Goal: Contribute content: Add original content to the website for others to see

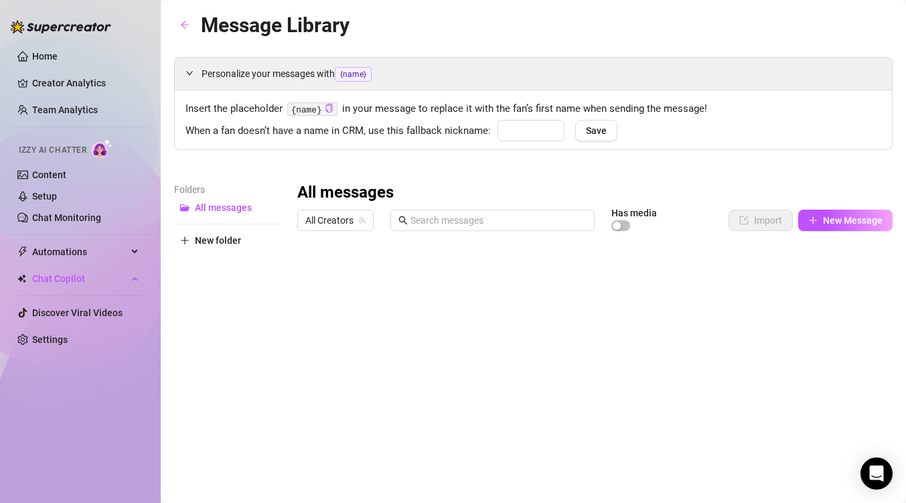
type input "babe"
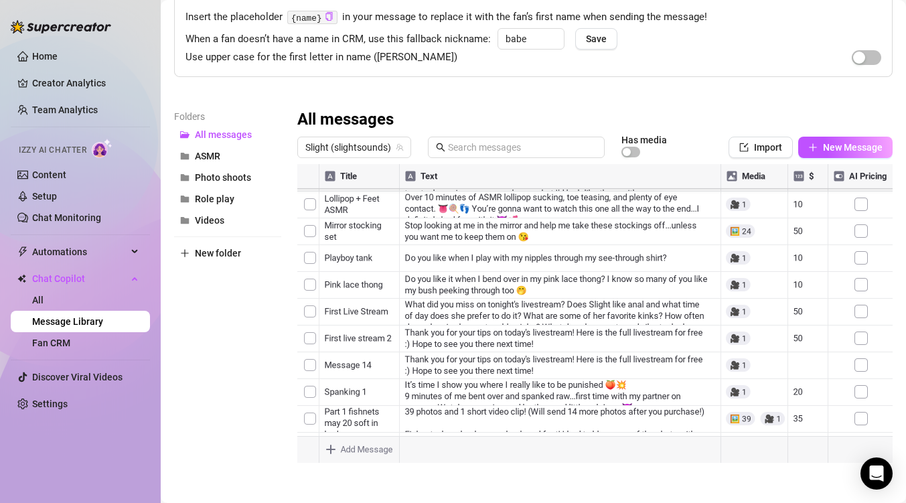
scroll to position [295, 0]
click at [857, 143] on span "New Message" at bounding box center [853, 147] width 60 height 11
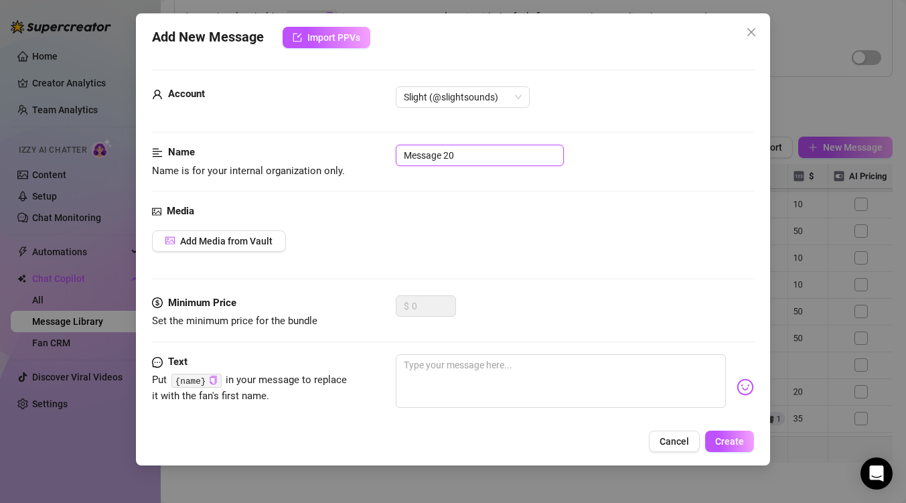
click at [466, 155] on input "Message 20" at bounding box center [480, 155] width 168 height 21
type input "M"
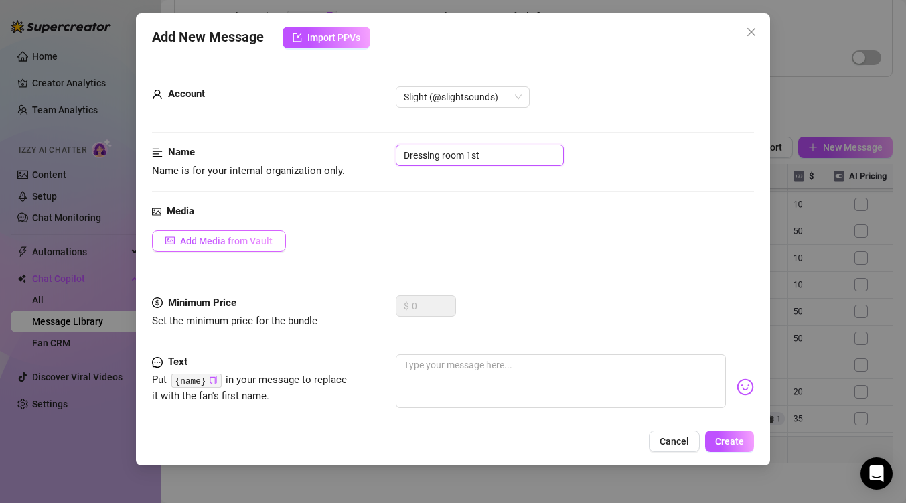
type input "Dressing room 1st"
click at [246, 239] on span "Add Media from Vault" at bounding box center [226, 241] width 92 height 11
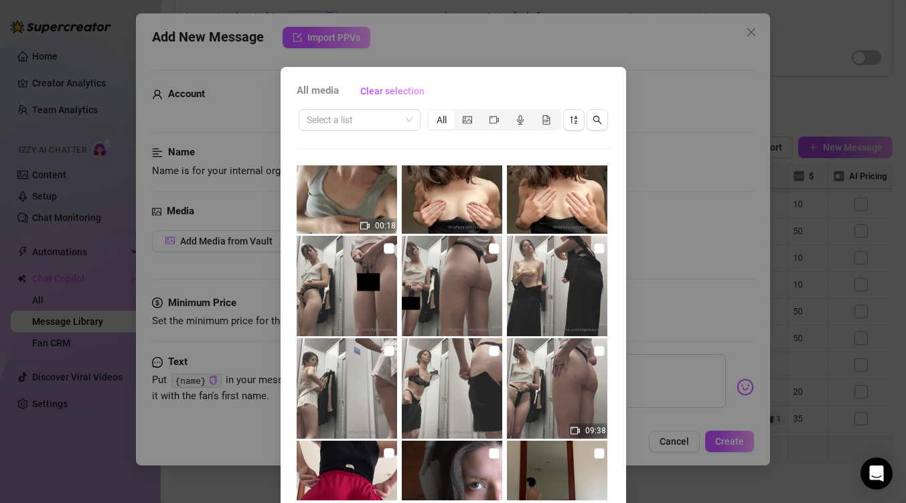
scroll to position [556, 0]
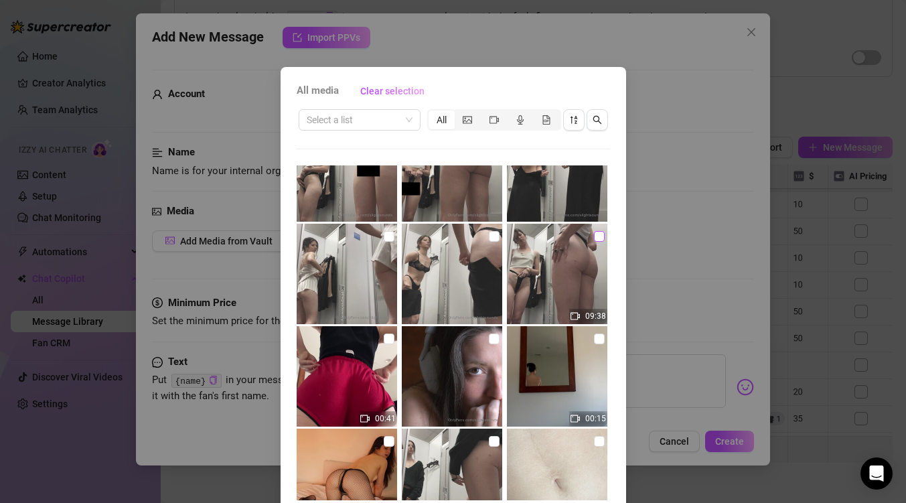
click at [598, 239] on input "checkbox" at bounding box center [599, 236] width 11 height 11
checkbox input "true"
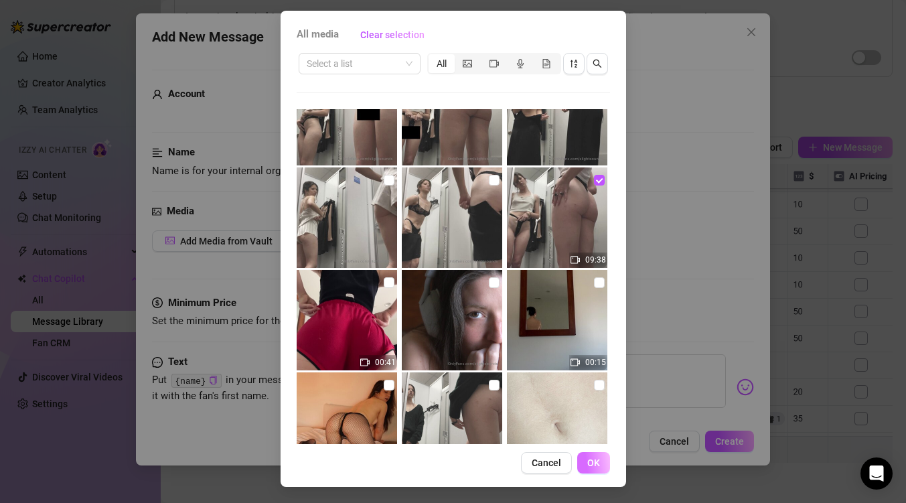
click at [590, 461] on span "OK" at bounding box center [593, 462] width 13 height 11
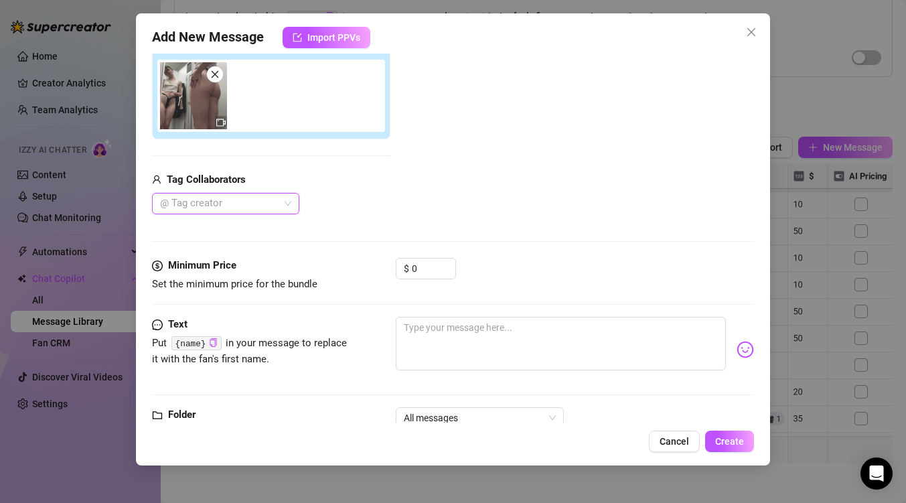
scroll to position [271, 0]
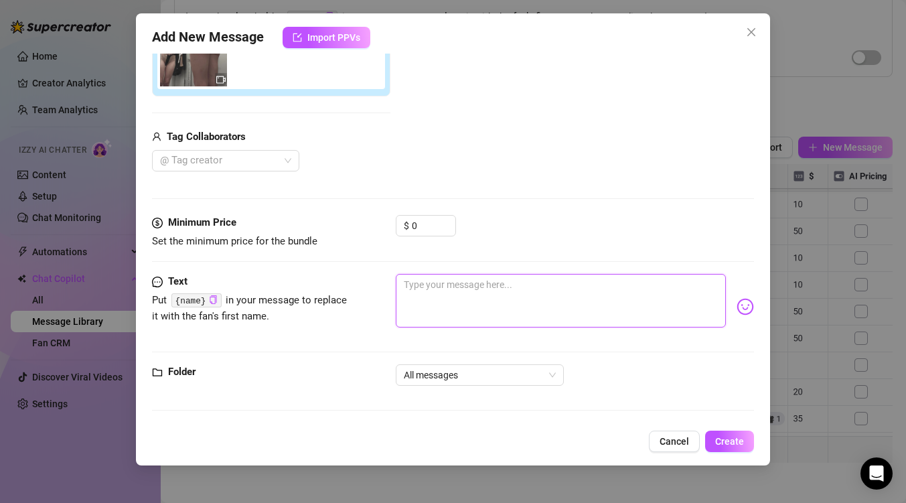
click at [475, 294] on textarea at bounding box center [561, 301] width 330 height 54
type textarea "v"
type textarea "Type your message here..."
paste textarea "You weren’t supposed to see this… but I guess you found the secret camera. I th…"
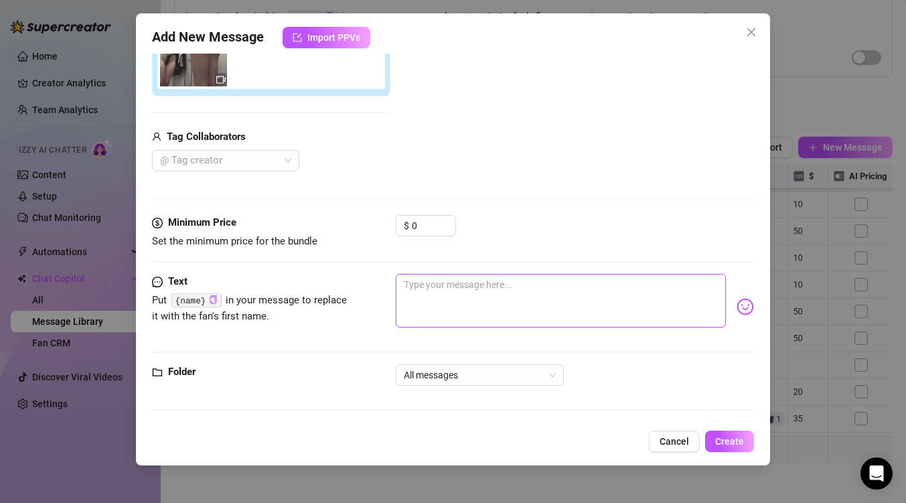
type textarea "You weren’t supposed to see this… but I guess you found the secret camera. I th…"
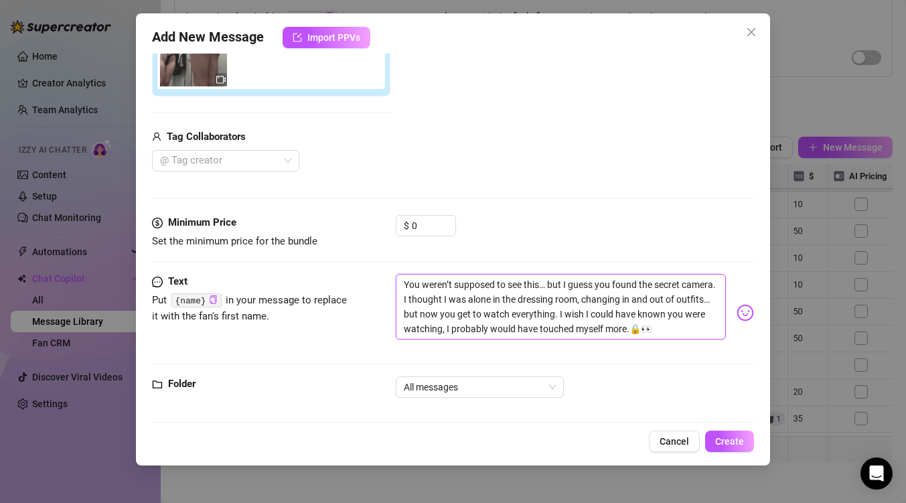
scroll to position [0, 0]
type textarea "You weren’t supposed to see this… but I guess you found the secret camera. I th…"
click at [411, 228] on div "$ 0" at bounding box center [426, 225] width 60 height 21
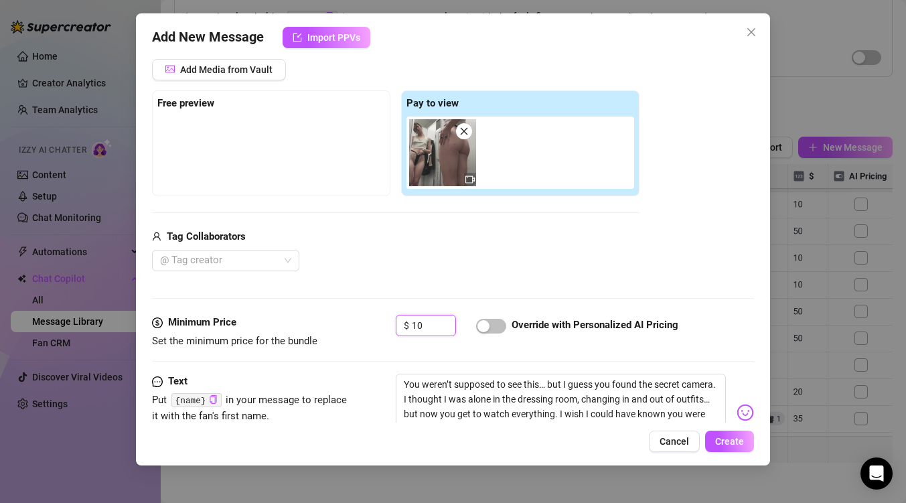
scroll to position [283, 0]
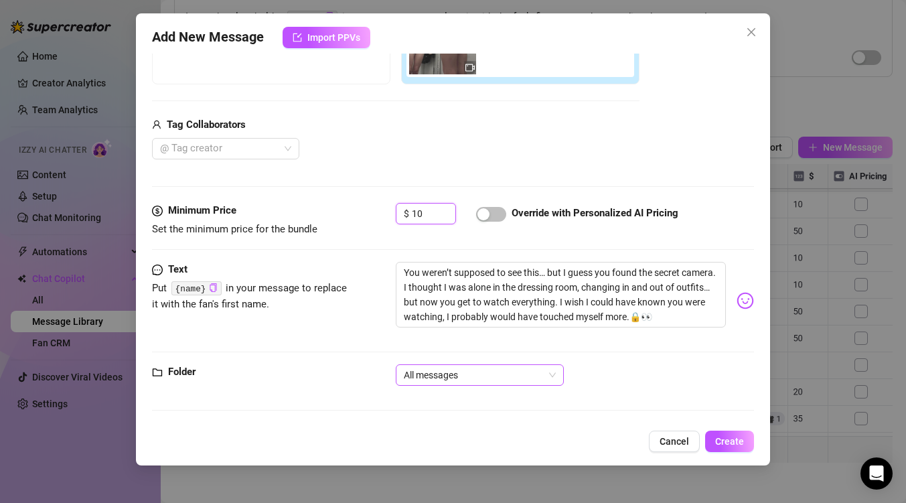
click at [547, 370] on span "All messages" at bounding box center [480, 375] width 152 height 20
type input "10"
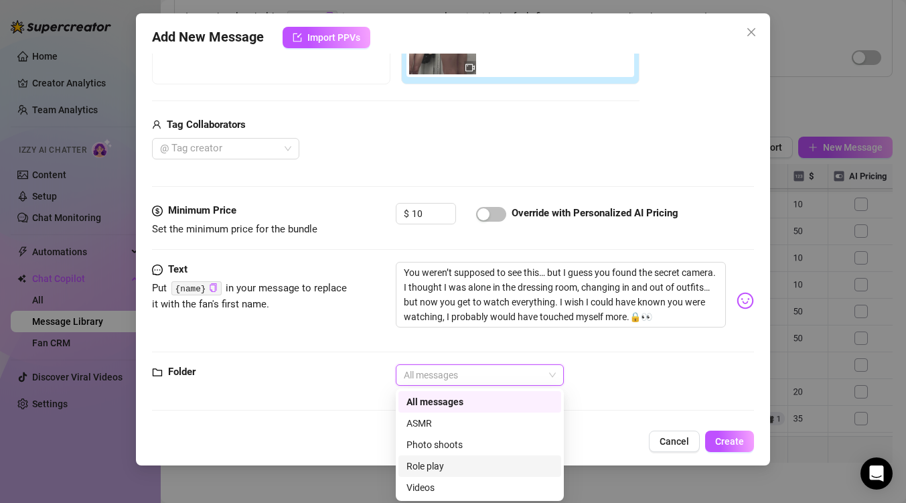
click at [472, 465] on div "Role play" at bounding box center [479, 466] width 147 height 15
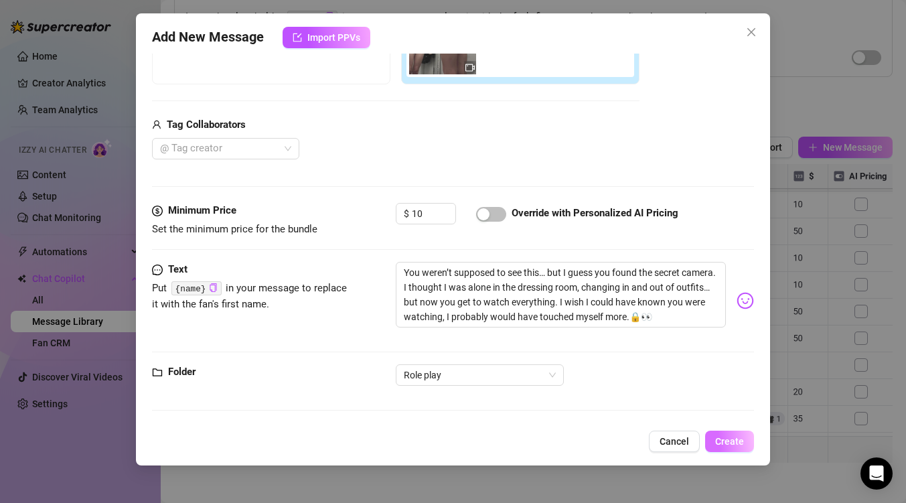
click at [737, 444] on span "Create" at bounding box center [729, 441] width 29 height 11
